Goal: Information Seeking & Learning: Learn about a topic

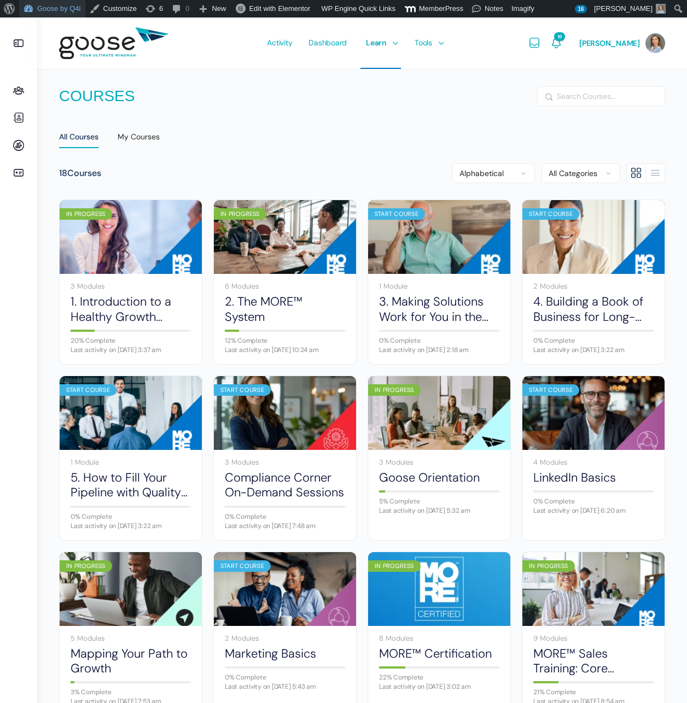
click at [45, 5] on link "Goose by Q4i" at bounding box center [52, 8] width 66 height 17
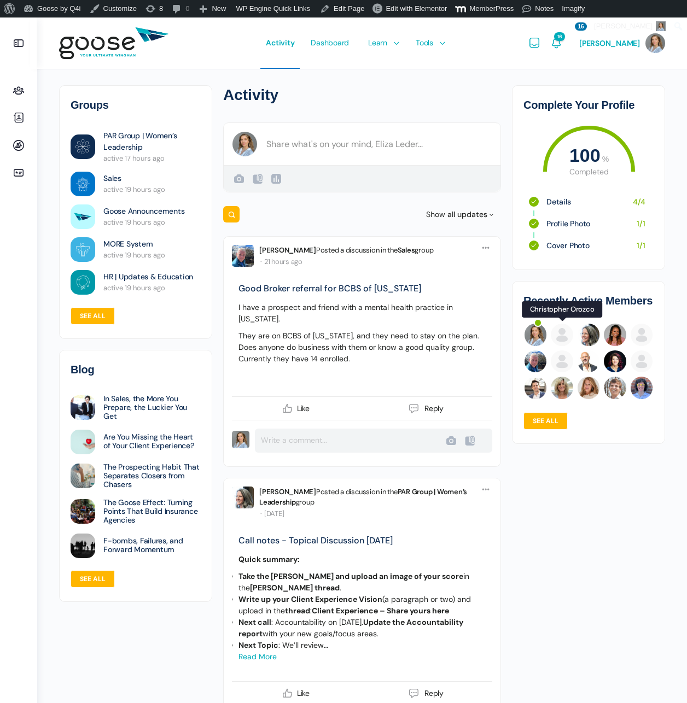
click at [557, 336] on img at bounding box center [562, 335] width 22 height 22
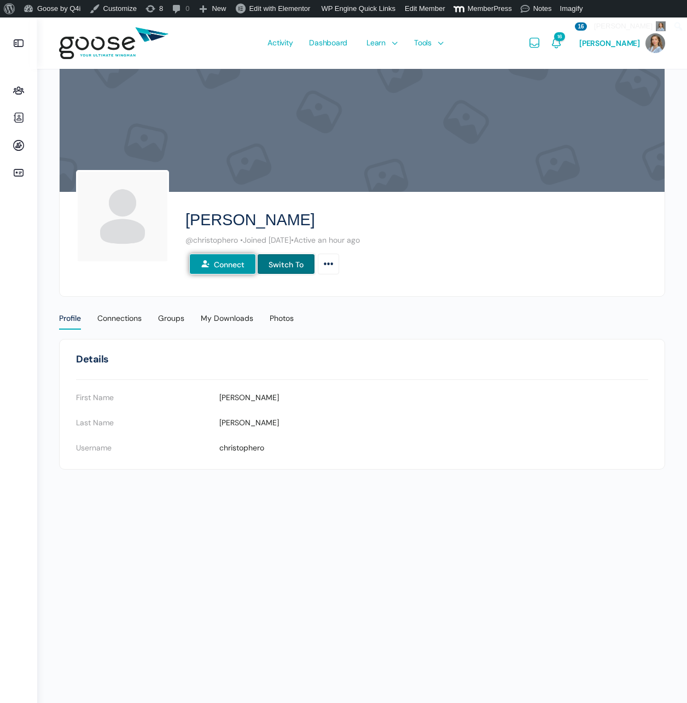
click at [286, 265] on link "Switch To" at bounding box center [286, 264] width 58 height 21
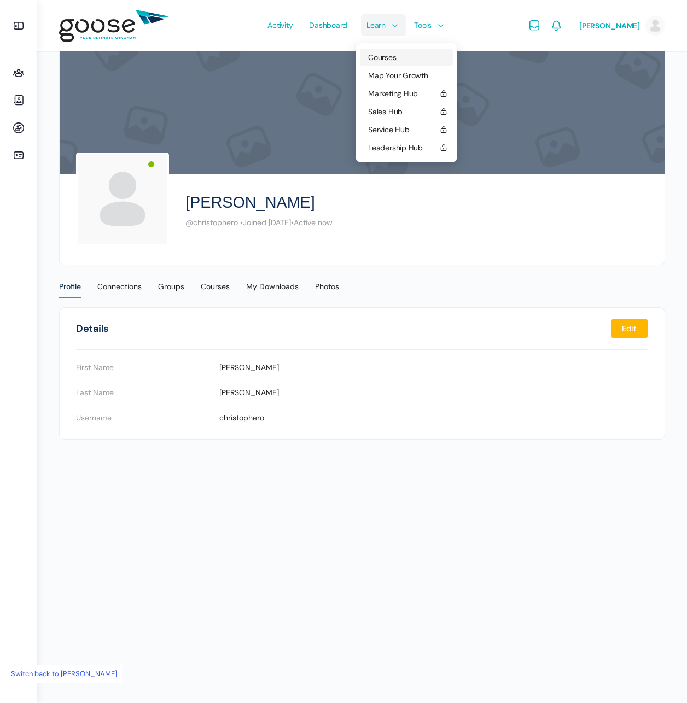
click at [374, 60] on span "Courses" at bounding box center [382, 57] width 28 height 10
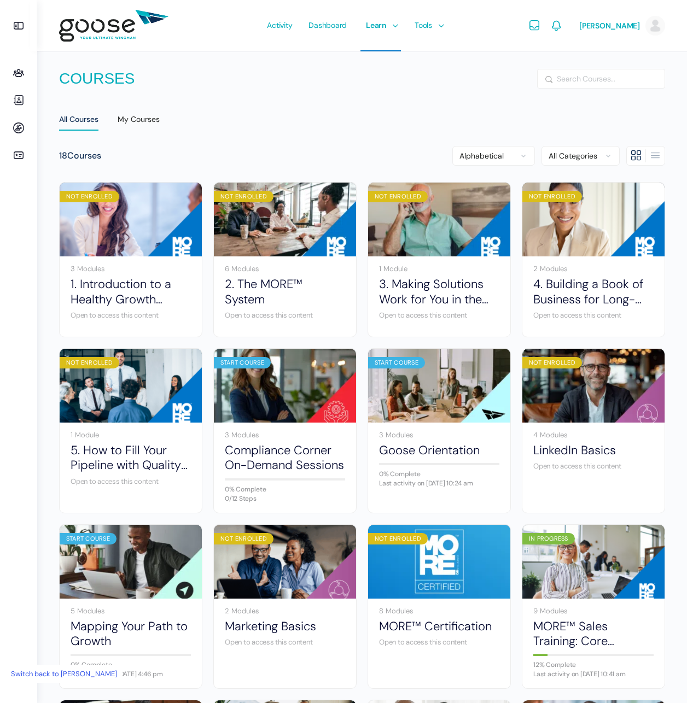
click at [422, 26] on e-page-transition at bounding box center [343, 351] width 687 height 703
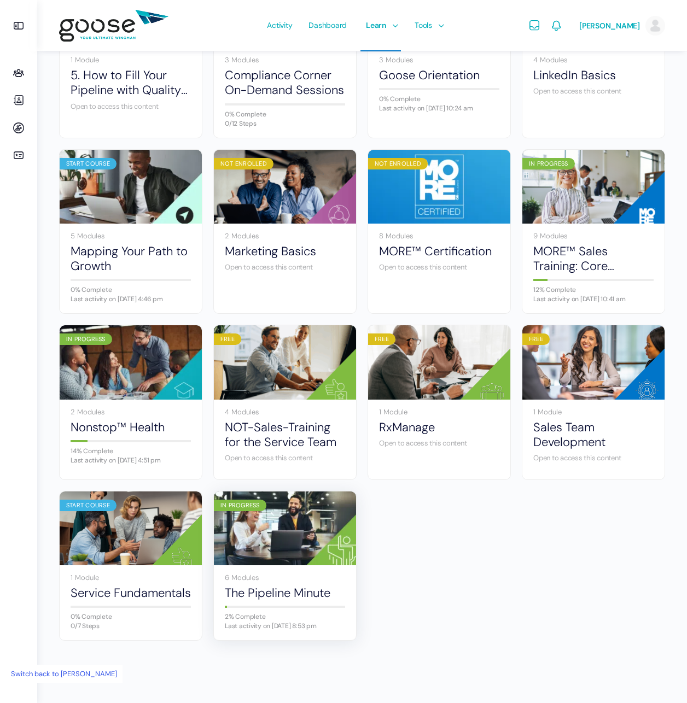
scroll to position [394, 0]
click at [605, 373] on img at bounding box center [593, 362] width 142 height 95
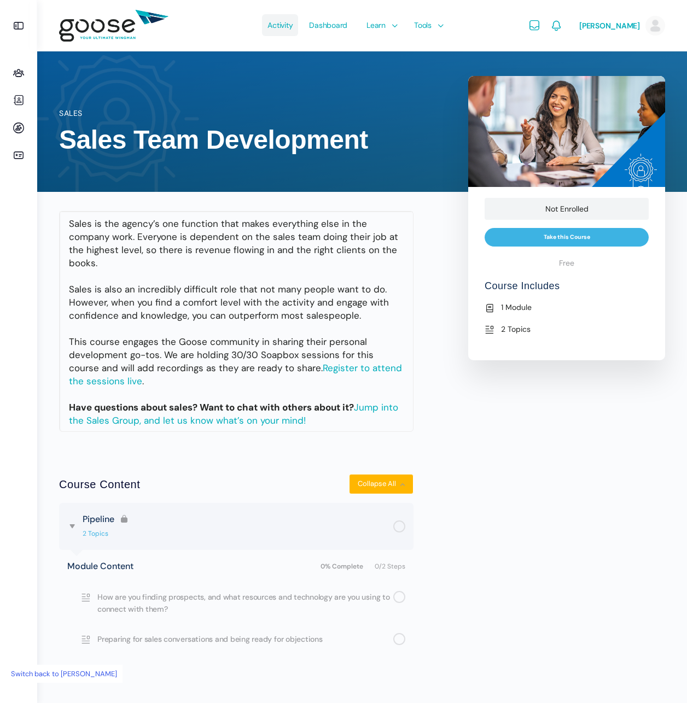
click at [289, 36] on link "Activity" at bounding box center [280, 25] width 36 height 51
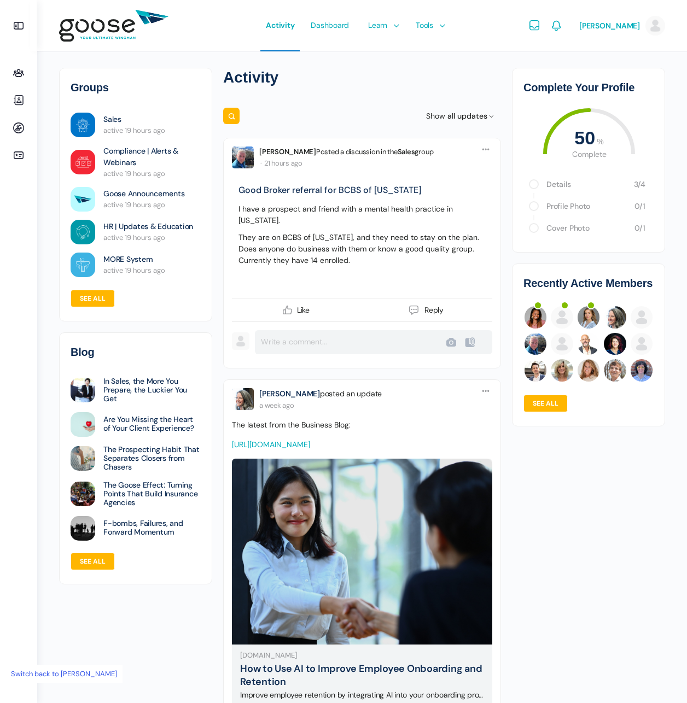
click at [73, 669] on link "Switch back to [PERSON_NAME]" at bounding box center [63, 674] width 117 height 18
